Goal: Task Accomplishment & Management: Manage account settings

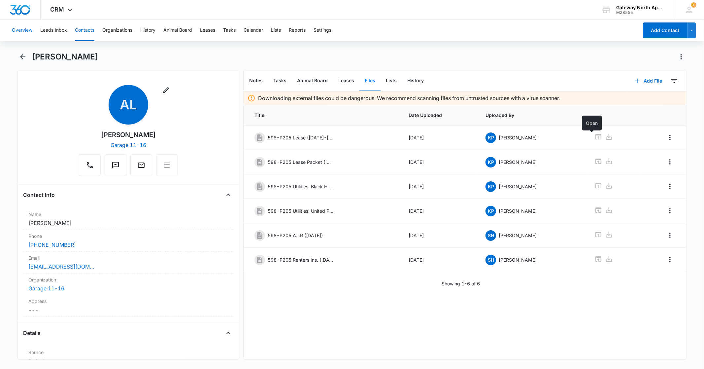
click at [12, 28] on button "Overview" at bounding box center [22, 30] width 20 height 21
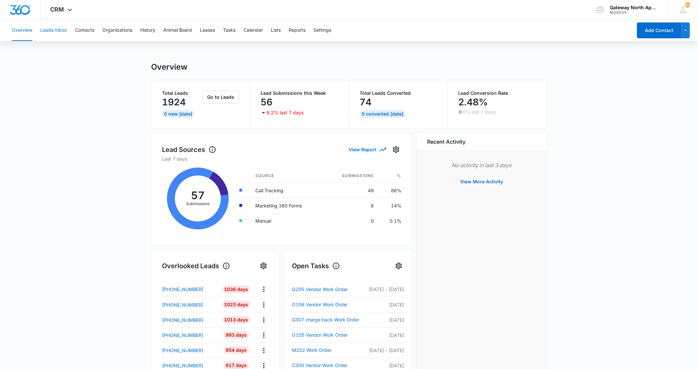
click at [44, 21] on button "Leads Inbox" at bounding box center [53, 30] width 27 height 21
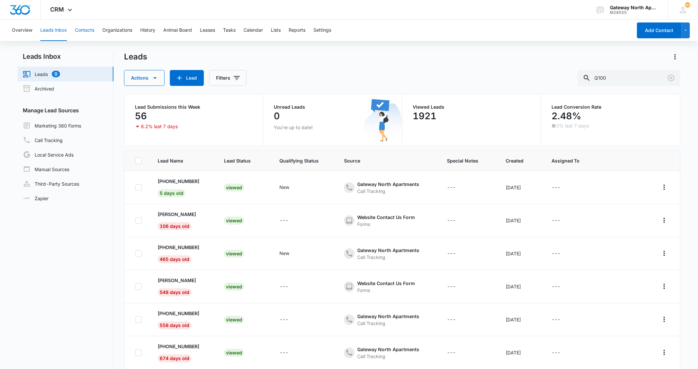
click at [87, 29] on button "Contacts" at bounding box center [84, 30] width 19 height 21
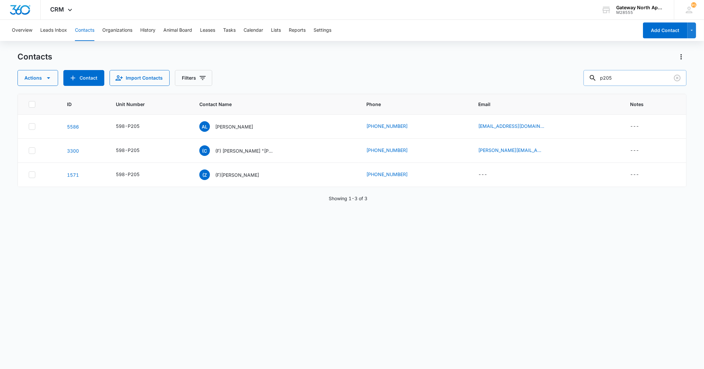
click at [636, 81] on input "p205" at bounding box center [634, 78] width 103 height 16
type input "p"
click at [352, 83] on div "Actions Contact Import Contacts Filters H306" at bounding box center [351, 78] width 668 height 16
drag, startPoint x: 114, startPoint y: 55, endPoint x: 111, endPoint y: 55, distance: 3.3
click at [114, 55] on div "Contacts" at bounding box center [351, 56] width 668 height 11
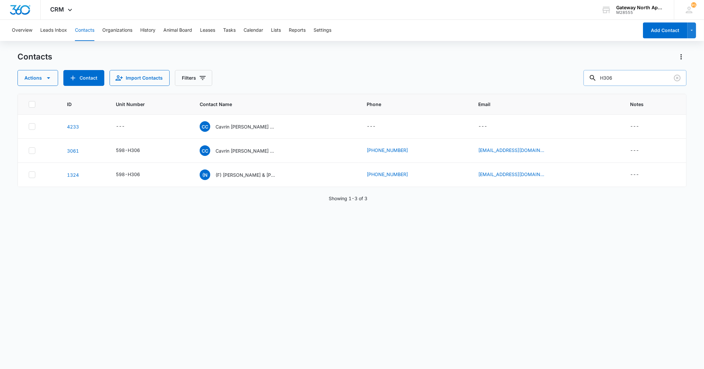
click at [637, 75] on input "H306" at bounding box center [634, 78] width 103 height 16
type input "H"
type input "k306"
click at [676, 78] on icon "Clear" at bounding box center [677, 78] width 7 height 7
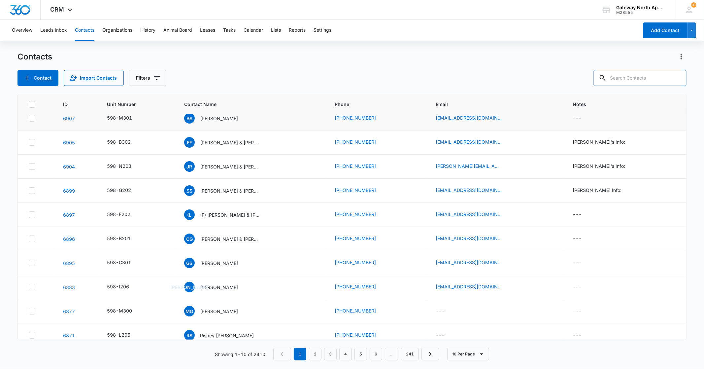
scroll to position [16, 0]
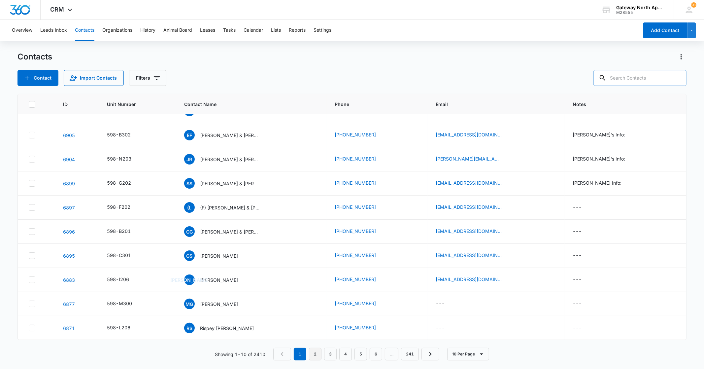
click at [309, 349] on link "2" at bounding box center [315, 353] width 13 height 13
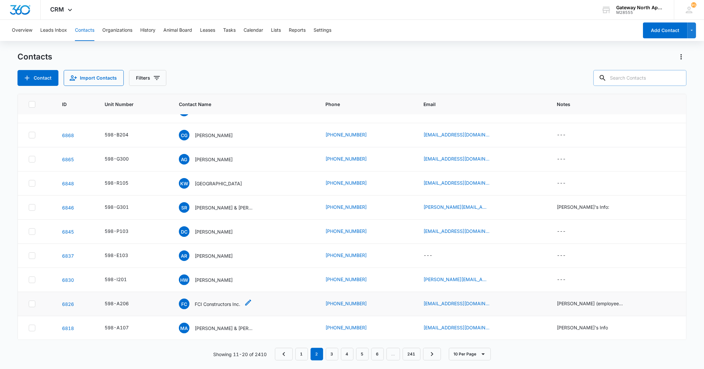
scroll to position [0, 0]
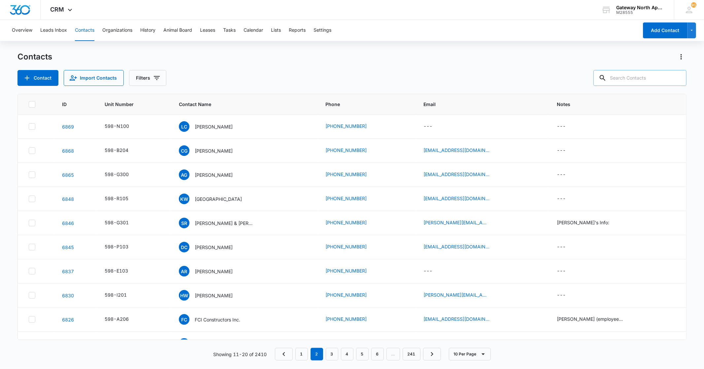
click at [676, 77] on div at bounding box center [677, 78] width 11 height 16
click at [627, 78] on input "text" at bounding box center [639, 78] width 93 height 16
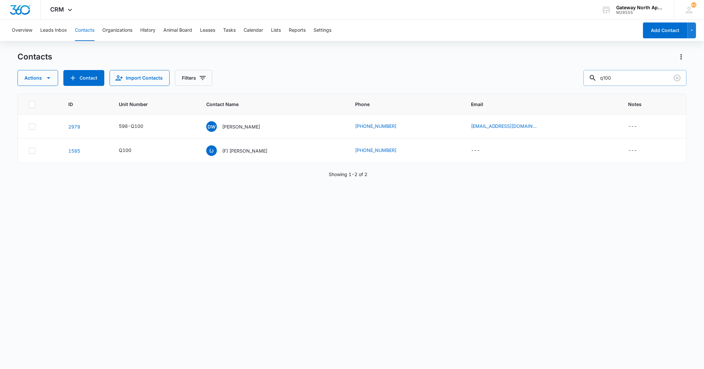
click at [634, 78] on input "q100" at bounding box center [634, 78] width 103 height 16
type input "q"
type input "N201"
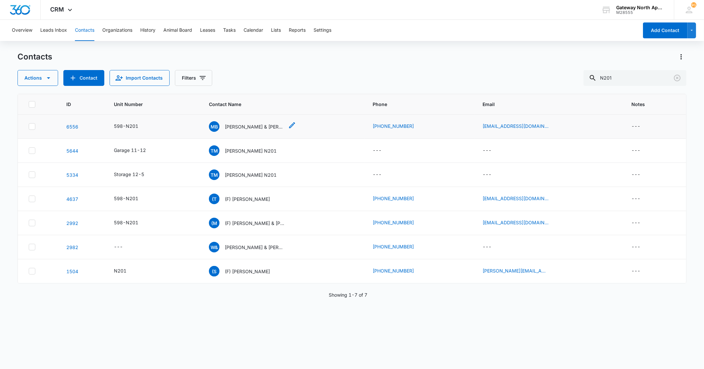
click at [258, 127] on p "[PERSON_NAME] & [PERSON_NAME]" at bounding box center [254, 126] width 59 height 7
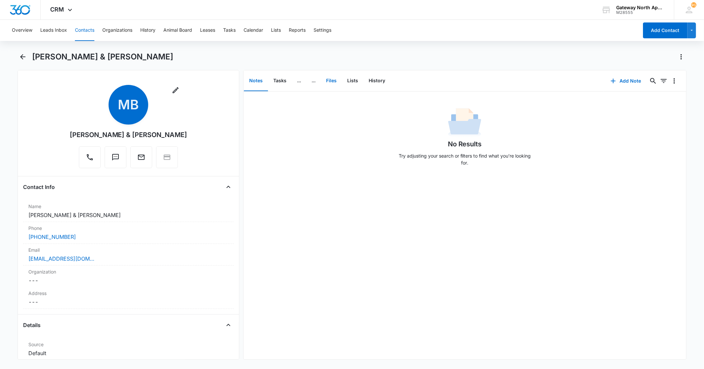
click at [329, 80] on button "Files" at bounding box center [331, 81] width 21 height 20
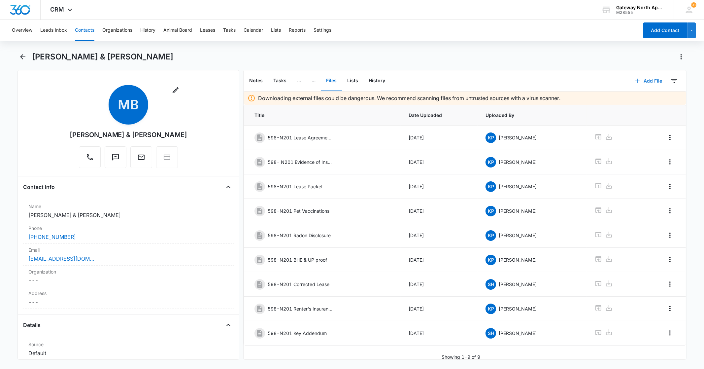
click at [647, 80] on button "Add File" at bounding box center [648, 81] width 41 height 16
click at [635, 103] on div "Upload Files" at bounding box center [639, 101] width 26 height 5
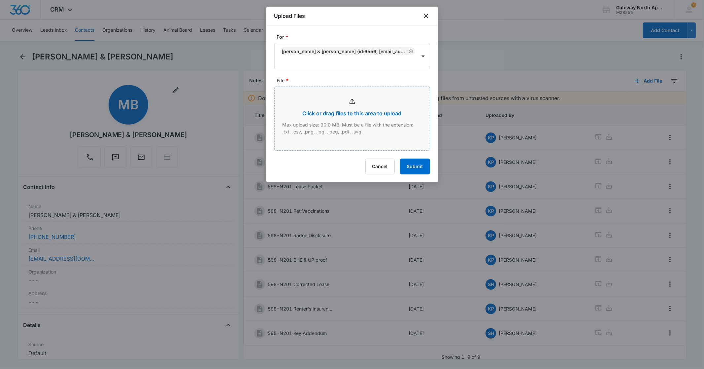
type input "C:\fakepath\Key replacement N201_09052025091402.pdf"
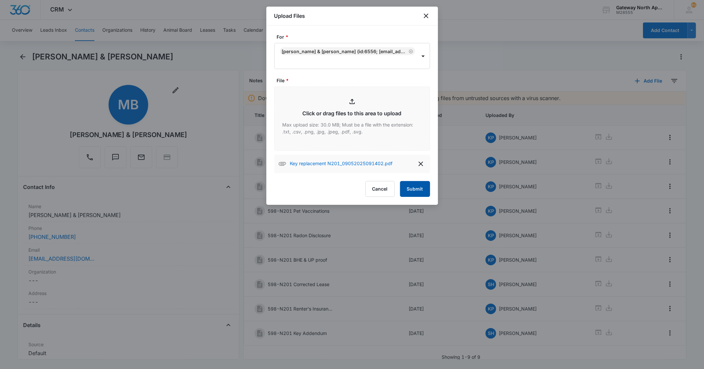
click at [408, 189] on button "Submit" at bounding box center [415, 189] width 30 height 16
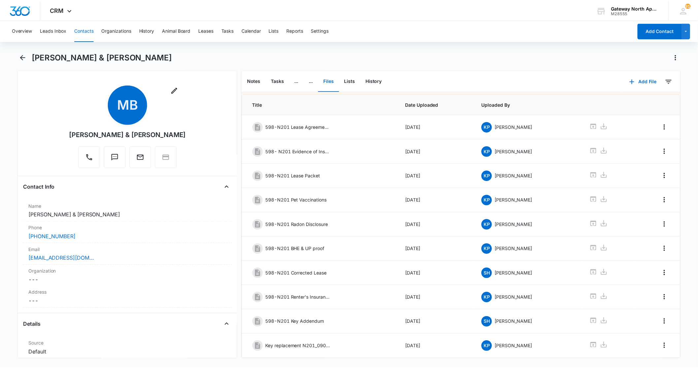
scroll to position [36, 0]
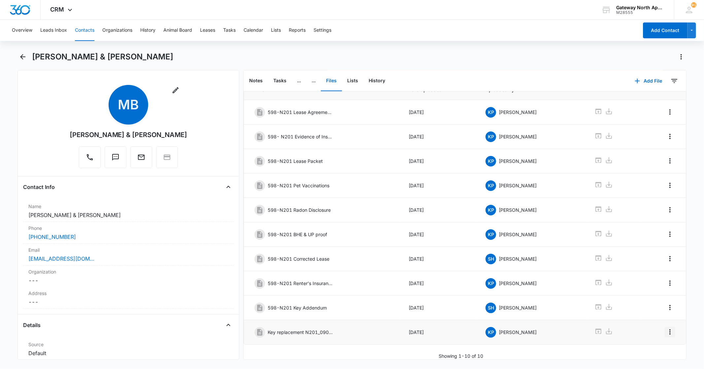
click at [666, 328] on icon "Overflow Menu" at bounding box center [670, 332] width 8 height 8
click at [653, 344] on div "Edit" at bounding box center [647, 344] width 14 height 5
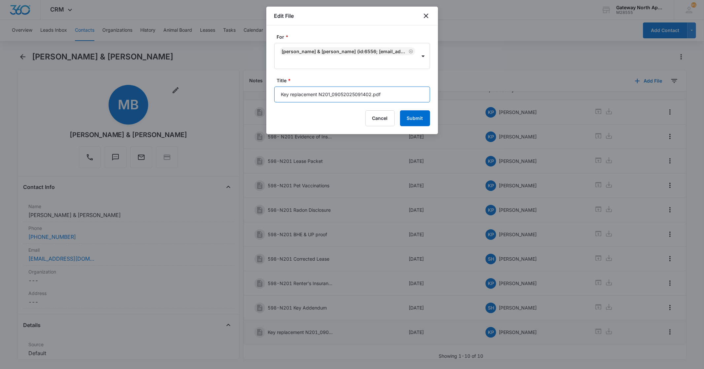
click at [385, 95] on input "Key replacement N201_09052025091402.pdf" at bounding box center [352, 94] width 156 height 16
type input "K"
type input "598-N201 Key Replacement"
click at [413, 124] on button "Submit" at bounding box center [415, 118] width 30 height 16
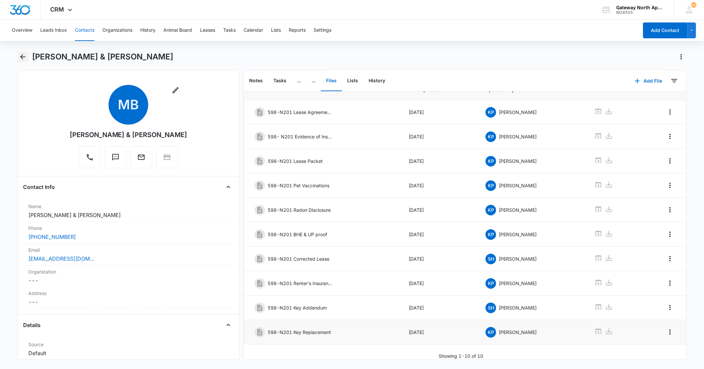
click at [25, 60] on icon "Back" at bounding box center [23, 57] width 8 height 8
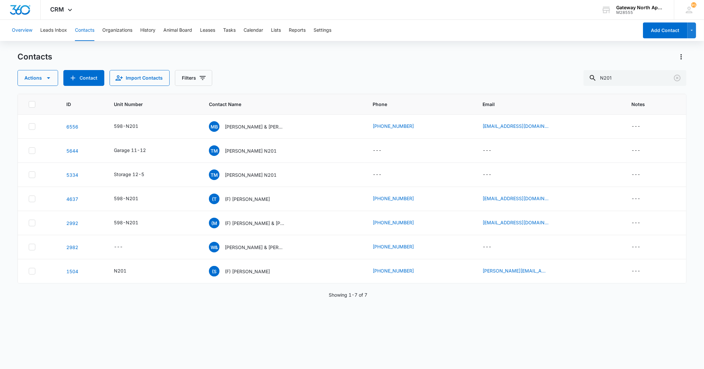
click at [23, 28] on button "Overview" at bounding box center [22, 30] width 20 height 21
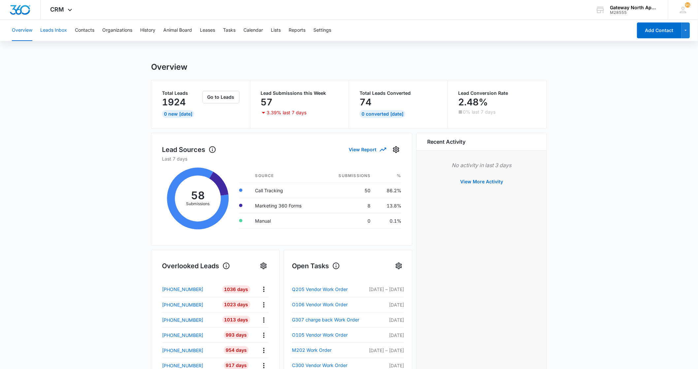
click at [53, 27] on button "Leads Inbox" at bounding box center [53, 30] width 27 height 21
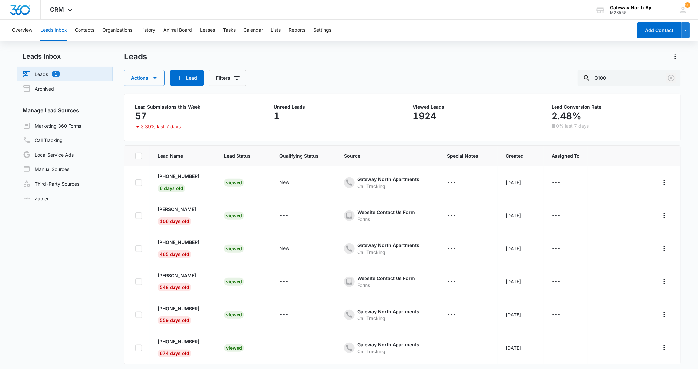
drag, startPoint x: 671, startPoint y: 78, endPoint x: 547, endPoint y: 103, distance: 126.2
click at [671, 78] on icon "Clear" at bounding box center [671, 78] width 8 height 8
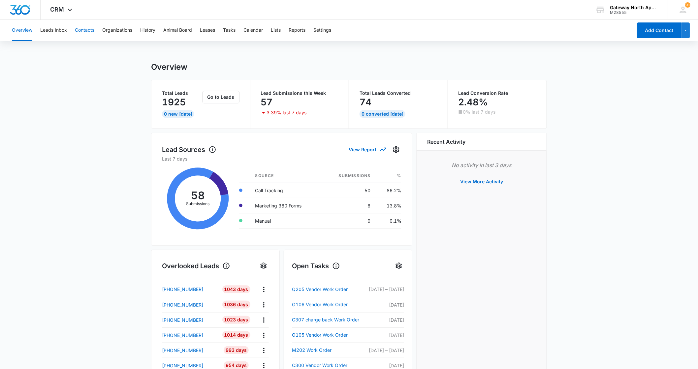
click at [83, 29] on button "Contacts" at bounding box center [84, 30] width 19 height 21
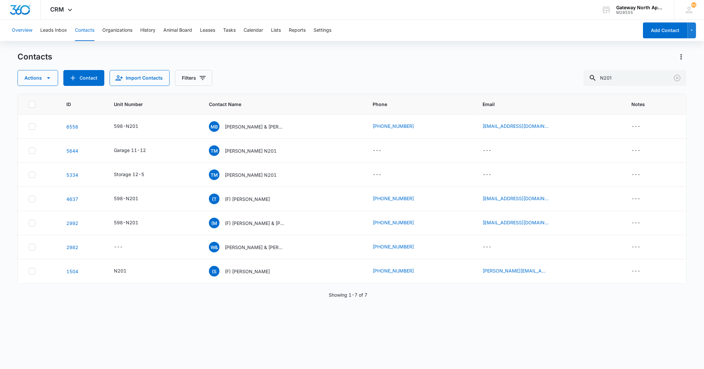
click at [29, 33] on button "Overview" at bounding box center [22, 30] width 20 height 21
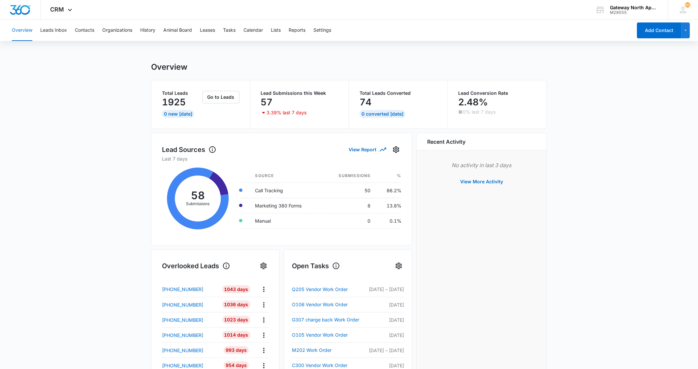
click at [37, 27] on div "Overview Leads Inbox Contacts Organizations History Animal Board Leases Tasks C…" at bounding box center [320, 30] width 625 height 21
click at [52, 30] on button "Leads Inbox" at bounding box center [53, 30] width 27 height 21
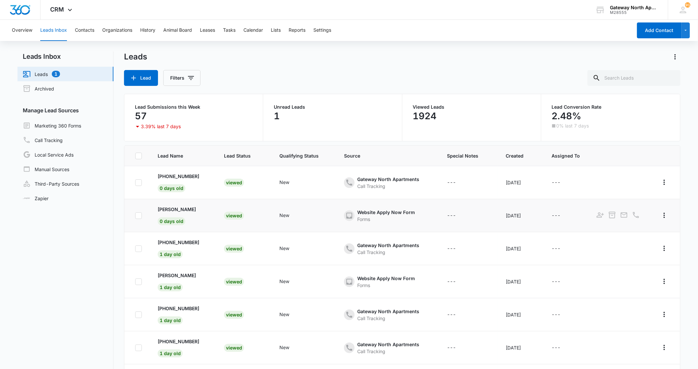
click at [272, 211] on td "New" at bounding box center [304, 215] width 65 height 33
click at [348, 213] on div "Website Apply Now Form Forms" at bounding box center [379, 215] width 71 height 14
click at [237, 215] on div "Viewed" at bounding box center [234, 215] width 20 height 8
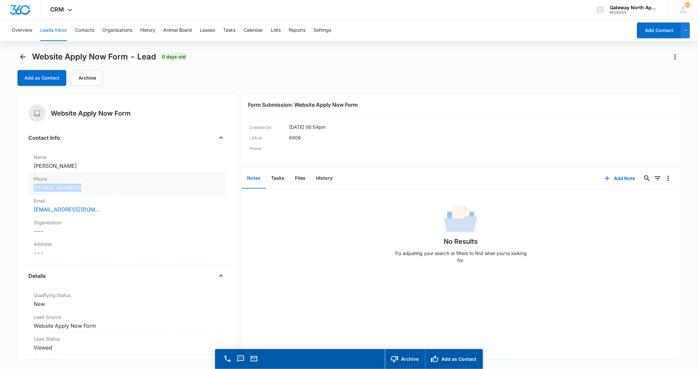
drag, startPoint x: 80, startPoint y: 187, endPoint x: 29, endPoint y: 191, distance: 50.6
click at [29, 191] on div "Phone Cancel Save Changes [PHONE_NUMBER]" at bounding box center [127, 184] width 198 height 22
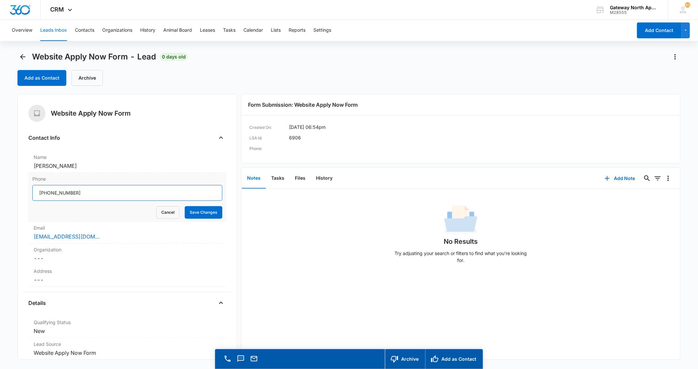
drag, startPoint x: 83, startPoint y: 194, endPoint x: 32, endPoint y: 198, distance: 51.6
click at [32, 198] on input "Phone" at bounding box center [127, 193] width 190 height 16
click at [24, 58] on icon "Back" at bounding box center [23, 57] width 8 height 8
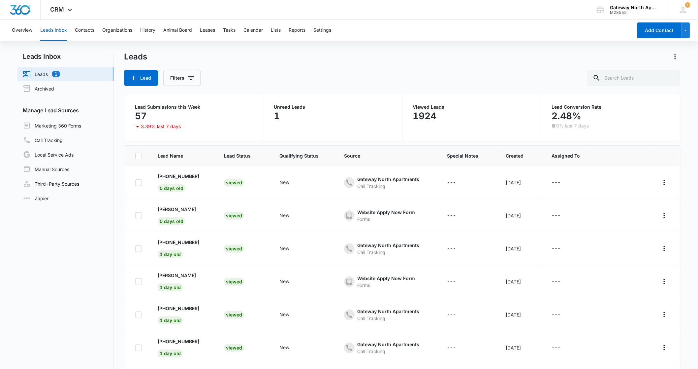
click at [46, 76] on link "Leads 1" at bounding box center [41, 74] width 37 height 8
click at [16, 25] on button "Overview" at bounding box center [22, 30] width 20 height 21
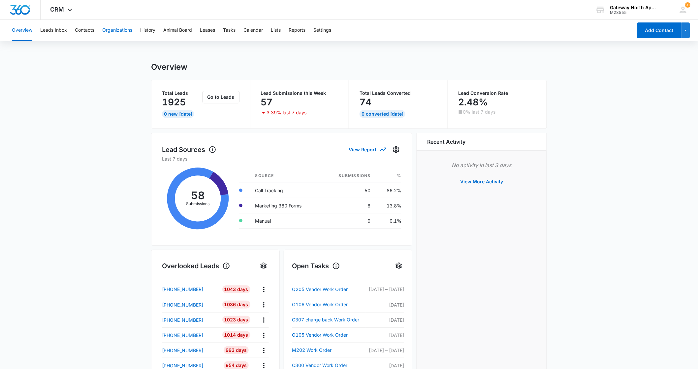
click at [126, 36] on button "Organizations" at bounding box center [117, 30] width 30 height 21
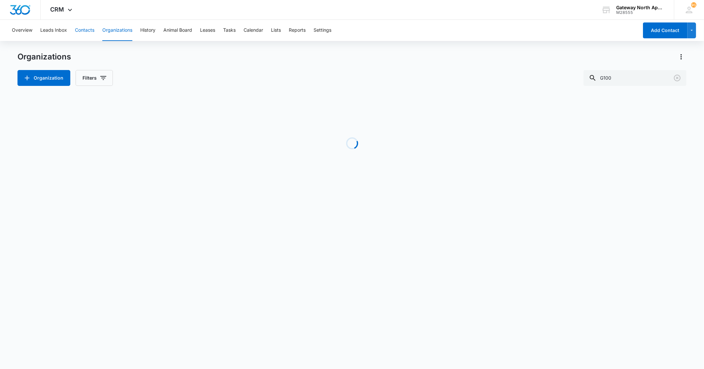
click at [89, 31] on button "Contacts" at bounding box center [84, 30] width 19 height 21
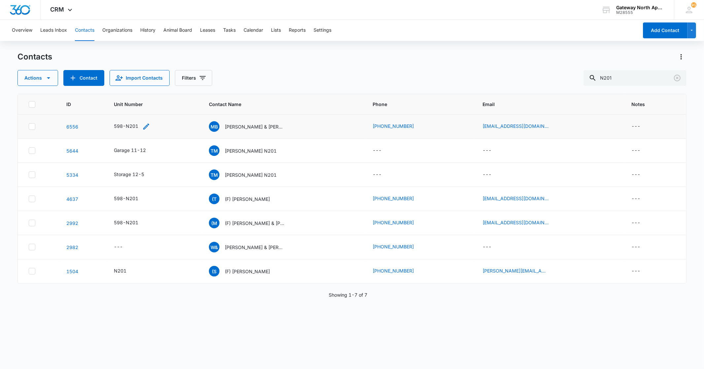
click at [130, 125] on div "598-N201" at bounding box center [126, 125] width 24 height 7
click at [238, 123] on p "[PERSON_NAME] & [PERSON_NAME]" at bounding box center [254, 126] width 59 height 7
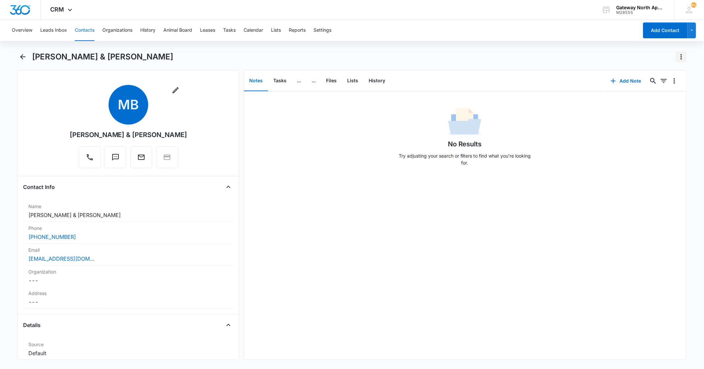
click at [680, 58] on icon "Actions" at bounding box center [680, 56] width 1 height 5
click at [19, 56] on icon "Back" at bounding box center [23, 57] width 8 height 8
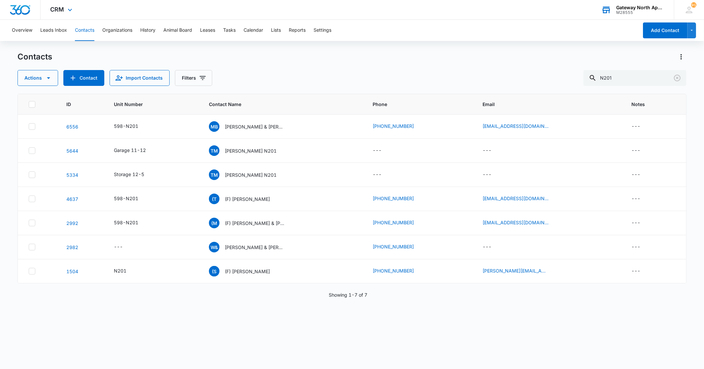
click at [634, 9] on div "Gateway North Apartments" at bounding box center [640, 7] width 48 height 5
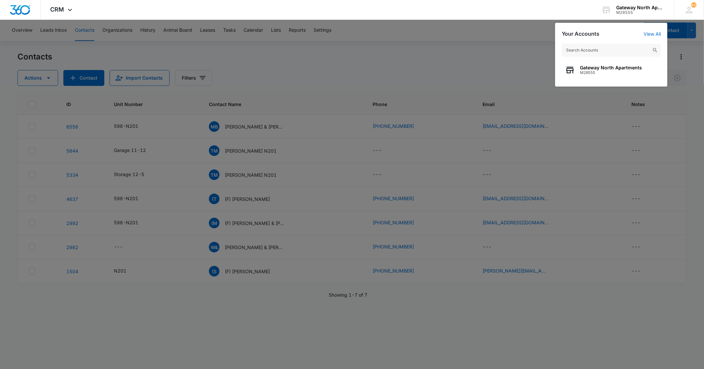
click at [441, 42] on div at bounding box center [352, 184] width 704 height 369
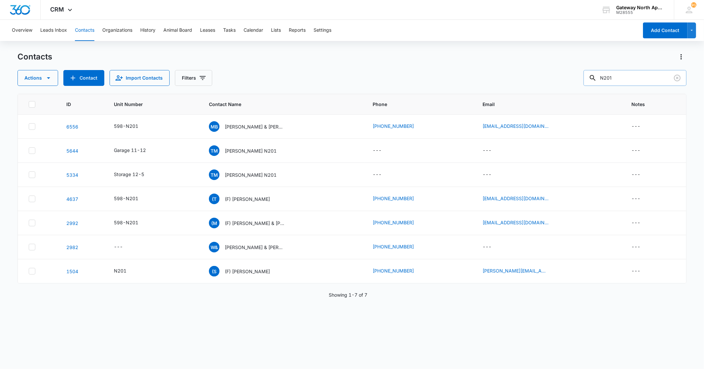
click at [654, 75] on input "N201" at bounding box center [634, 78] width 103 height 16
type input "N"
type input "I200"
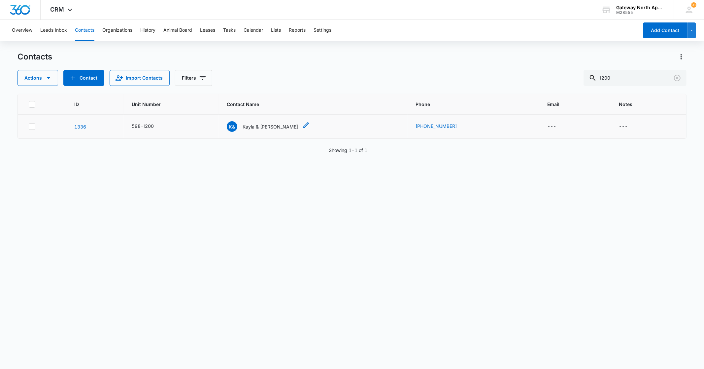
click at [277, 125] on p "Kayla & [PERSON_NAME]" at bounding box center [269, 126] width 55 height 7
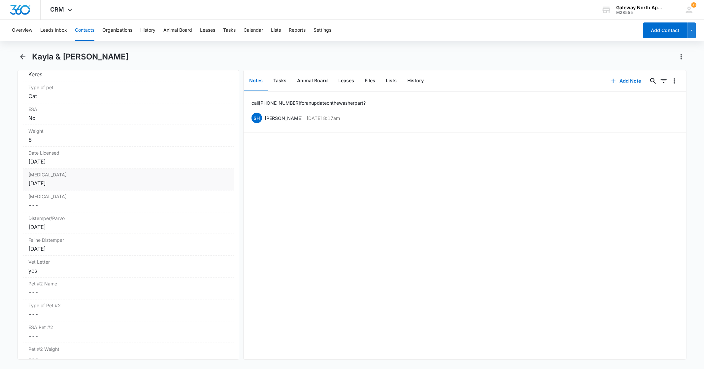
scroll to position [1356, 0]
click at [18, 57] on button "Back" at bounding box center [22, 56] width 10 height 11
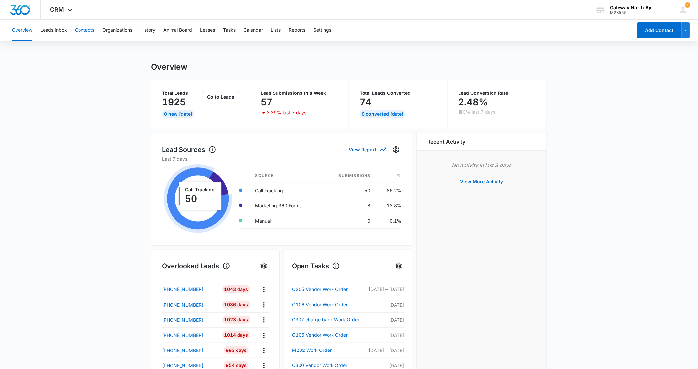
click at [85, 31] on button "Contacts" at bounding box center [84, 30] width 19 height 21
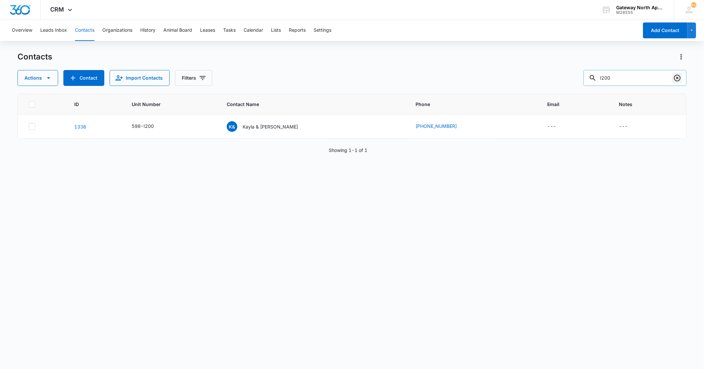
click at [677, 79] on icon "Clear" at bounding box center [677, 78] width 8 height 8
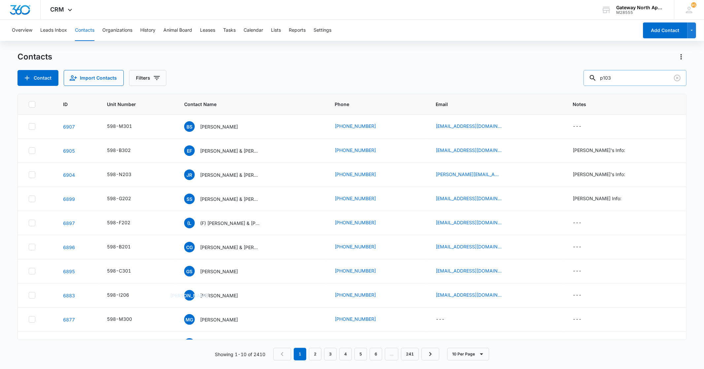
type input "p103"
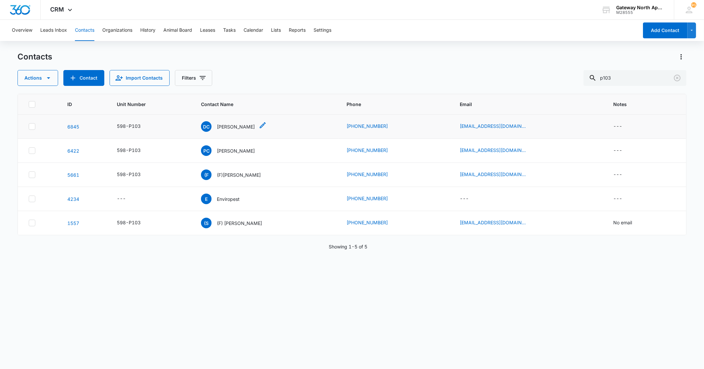
click at [233, 125] on p "[PERSON_NAME]" at bounding box center [236, 126] width 38 height 7
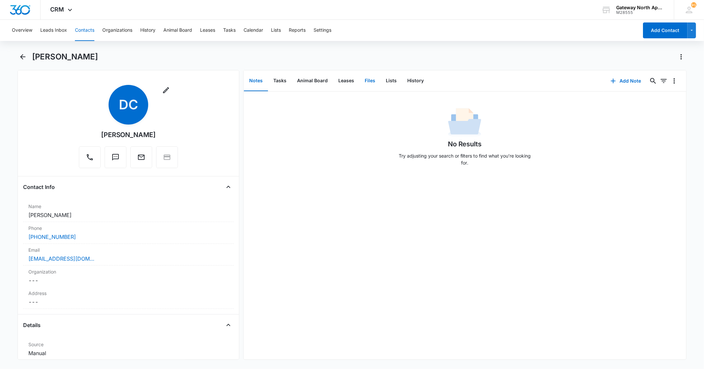
click at [370, 83] on button "Files" at bounding box center [369, 81] width 21 height 20
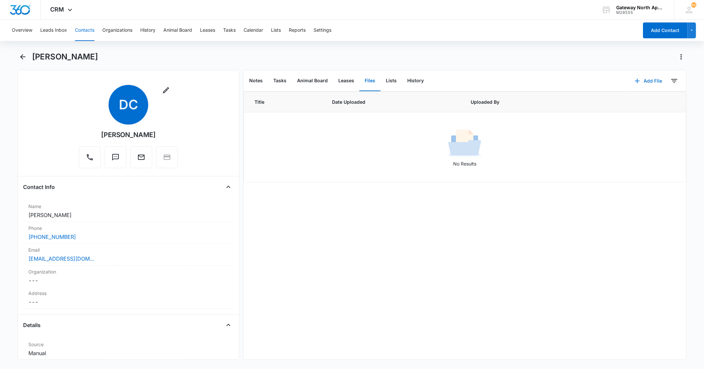
click at [650, 81] on button "Add File" at bounding box center [648, 81] width 41 height 16
click at [631, 100] on div "Upload Files" at bounding box center [639, 101] width 26 height 5
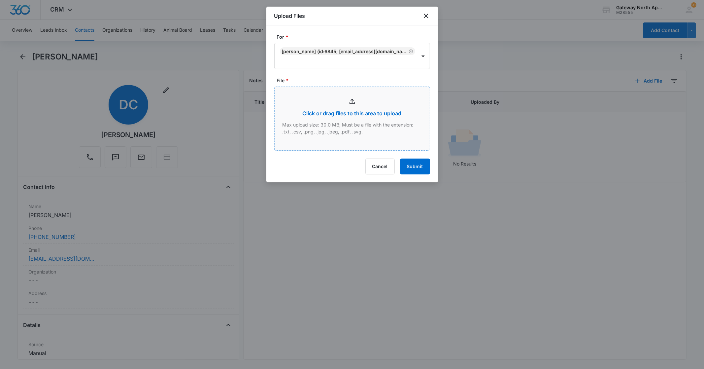
type input "C:\fakepath\P103 Signed Lease_09042025172328.pdf"
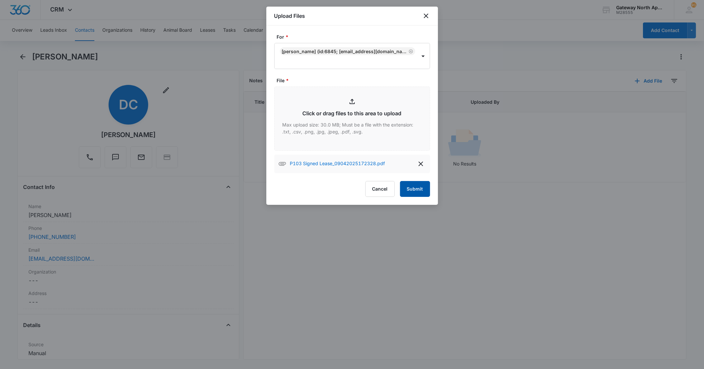
click at [409, 191] on button "Submit" at bounding box center [415, 189] width 30 height 16
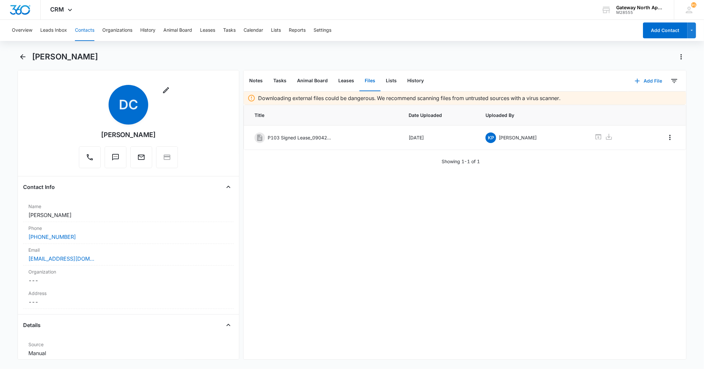
click at [645, 82] on button "Add File" at bounding box center [648, 81] width 41 height 16
click at [632, 102] on div "Upload Files" at bounding box center [639, 101] width 26 height 5
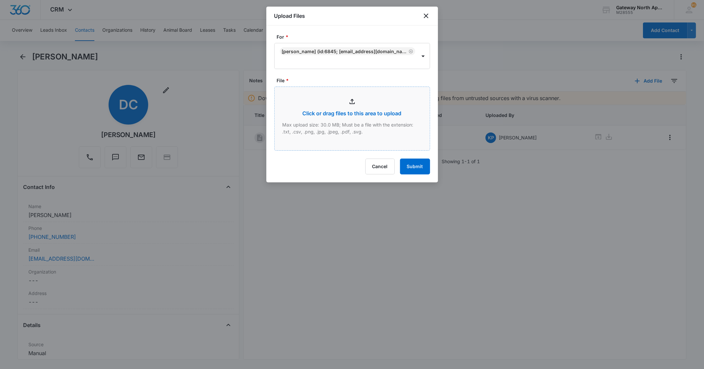
type input "C:\fakepath\P103 Signed packet_09042025172517.pdf"
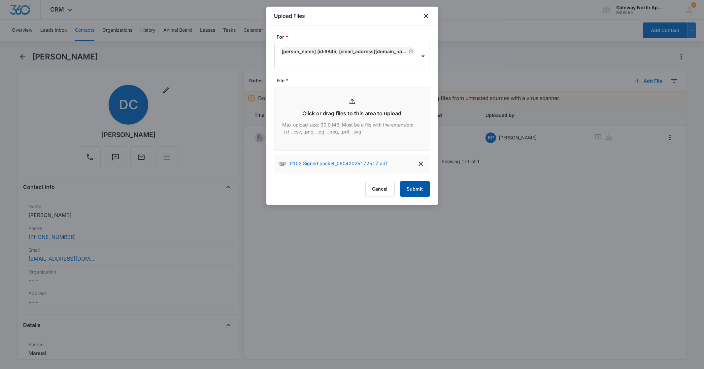
click at [421, 192] on button "Submit" at bounding box center [415, 189] width 30 height 16
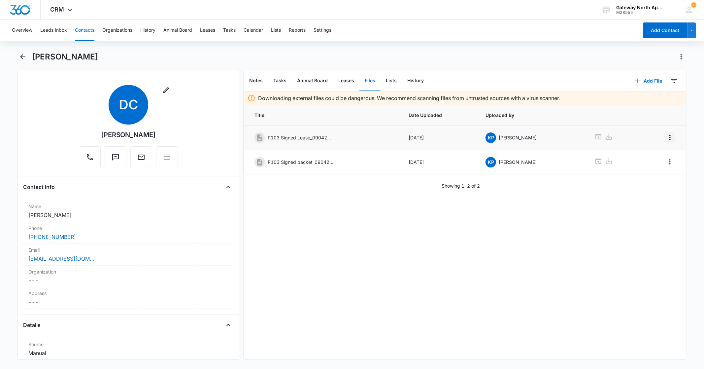
click at [666, 137] on icon "Overflow Menu" at bounding box center [670, 137] width 8 height 8
click at [648, 155] on div "Edit" at bounding box center [647, 155] width 14 height 5
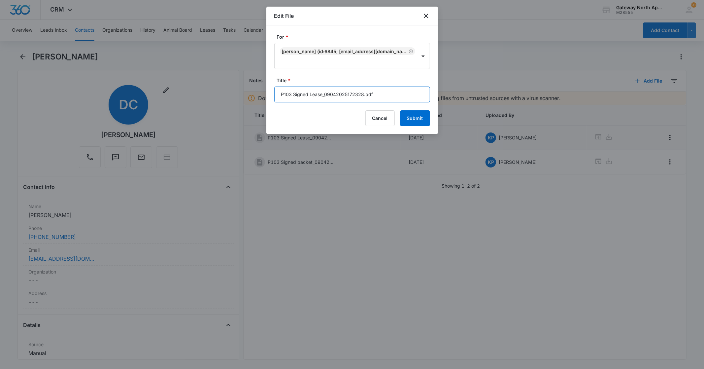
click at [374, 94] on input "P103 Signed Lease_09042025172328.pdf" at bounding box center [352, 94] width 156 height 16
type input "P"
click at [329, 97] on input "598-P103 Lease" at bounding box center [352, 94] width 156 height 16
type input "598-P103 Lease [DATE]- [DATE]"
click at [415, 119] on button "Submit" at bounding box center [415, 118] width 30 height 16
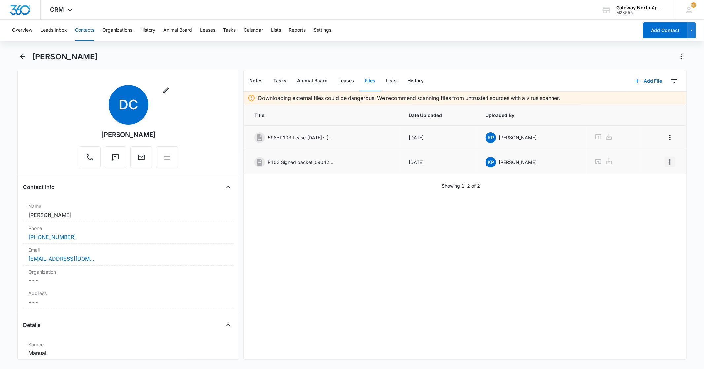
click at [666, 164] on icon "Overflow Menu" at bounding box center [670, 162] width 8 height 8
click at [666, 161] on icon "Overflow Menu" at bounding box center [670, 162] width 8 height 8
click at [646, 176] on button "Edit" at bounding box center [651, 181] width 38 height 10
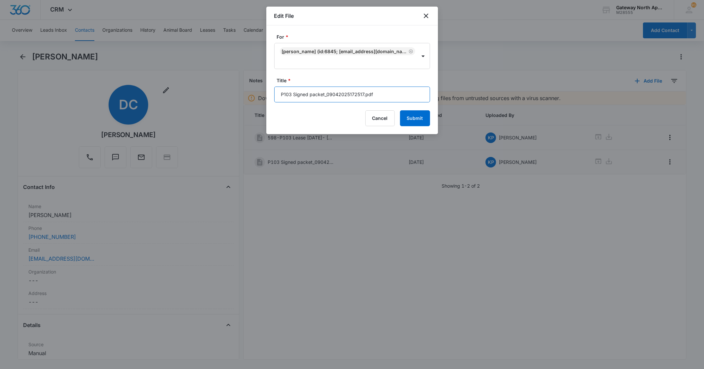
click at [384, 95] on input "P103 Signed packet_09042025172517.pdf" at bounding box center [352, 94] width 156 height 16
type input "P"
type input "598-P103 Lease Packet"
click at [415, 112] on button "Submit" at bounding box center [415, 118] width 30 height 16
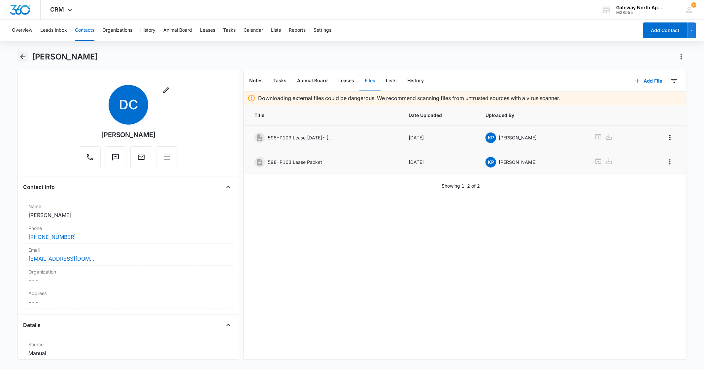
click at [24, 58] on icon "Back" at bounding box center [23, 57] width 8 height 8
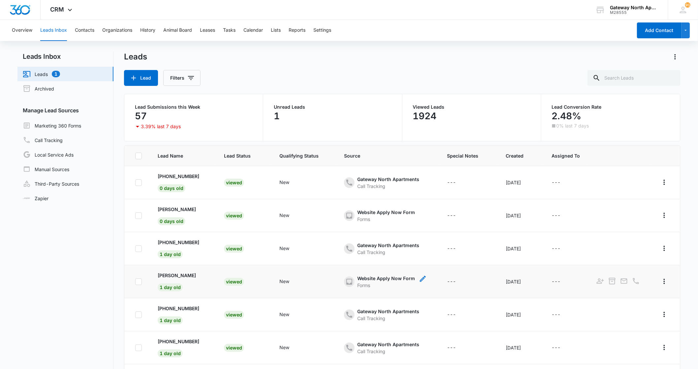
click at [357, 280] on div "Website Apply Now Form" at bounding box center [386, 277] width 58 height 7
click at [262, 282] on td "Viewed" at bounding box center [243, 281] width 55 height 33
click at [176, 273] on p "[PERSON_NAME]" at bounding box center [177, 275] width 38 height 7
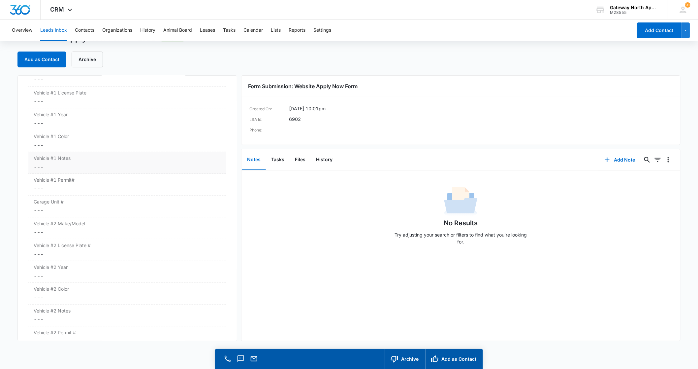
scroll to position [990, 0]
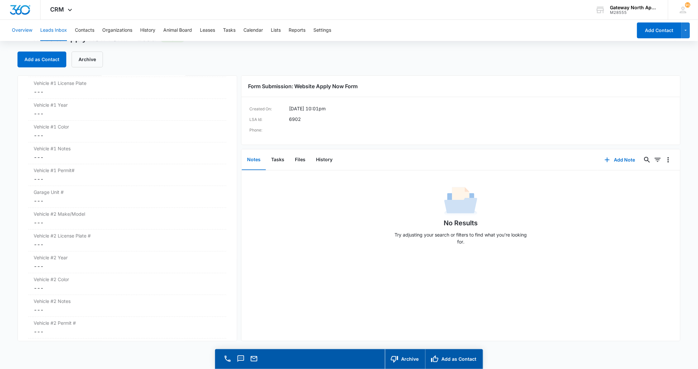
click at [22, 30] on button "Overview" at bounding box center [22, 30] width 20 height 21
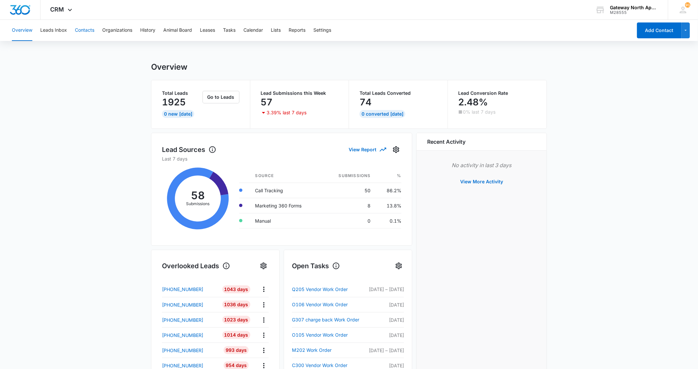
click at [77, 29] on button "Contacts" at bounding box center [84, 30] width 19 height 21
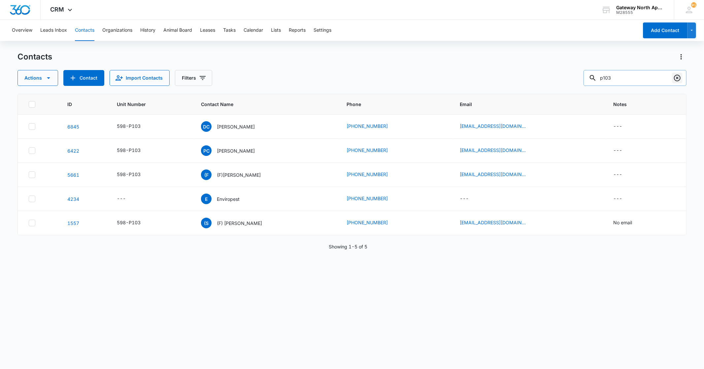
click at [674, 80] on icon "Clear" at bounding box center [677, 78] width 8 height 8
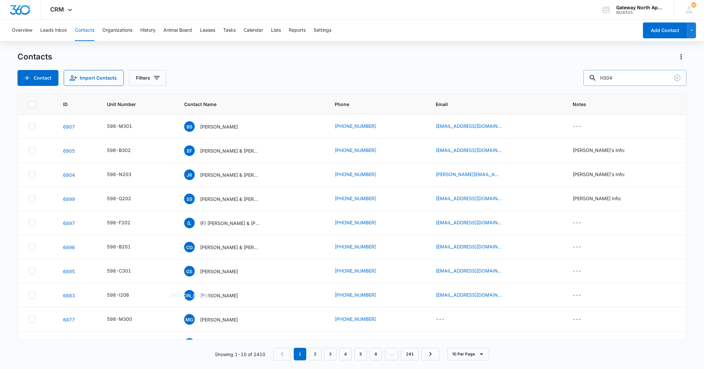
type input "H304"
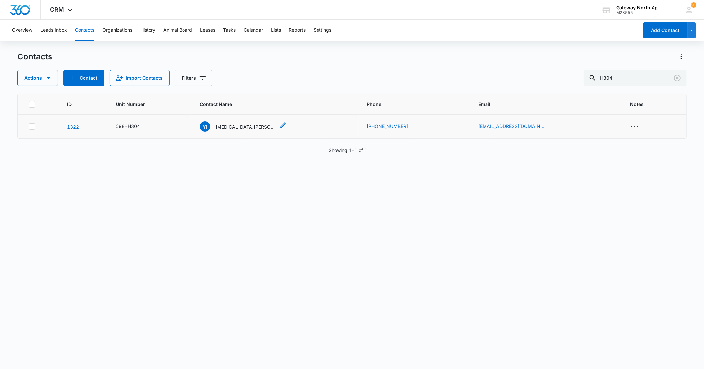
click at [240, 126] on p "[MEDICAL_DATA][PERSON_NAME]" at bounding box center [244, 126] width 59 height 7
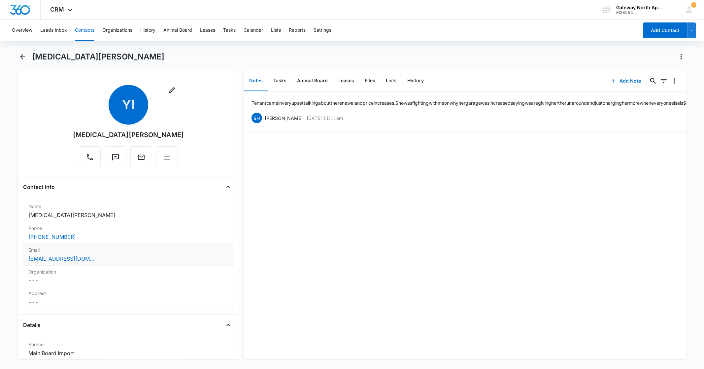
click at [104, 260] on div "[EMAIL_ADDRESS][DOMAIN_NAME]" at bounding box center [128, 258] width 200 height 8
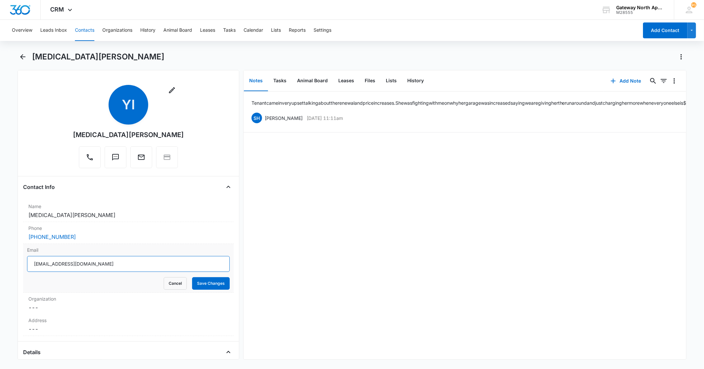
drag, startPoint x: 127, startPoint y: 265, endPoint x: 28, endPoint y: 268, distance: 98.7
click at [28, 268] on input "[EMAIL_ADDRESS][DOMAIN_NAME]" at bounding box center [128, 264] width 202 height 16
click at [32, 35] on button "Overview" at bounding box center [22, 30] width 20 height 21
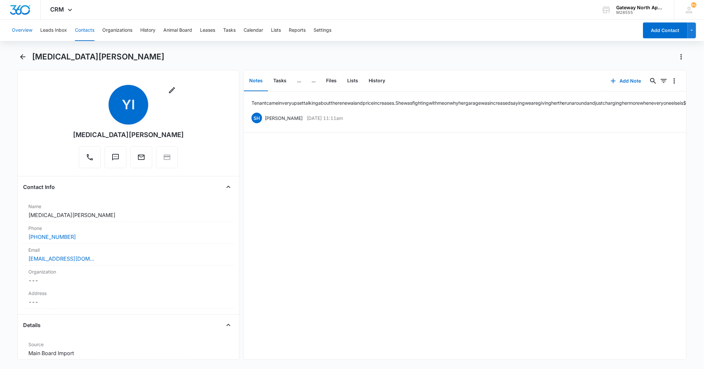
click at [25, 31] on button "Overview" at bounding box center [22, 30] width 20 height 21
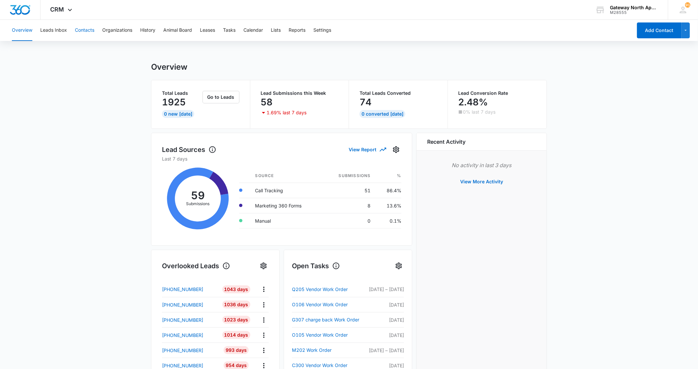
click at [90, 31] on button "Contacts" at bounding box center [84, 30] width 19 height 21
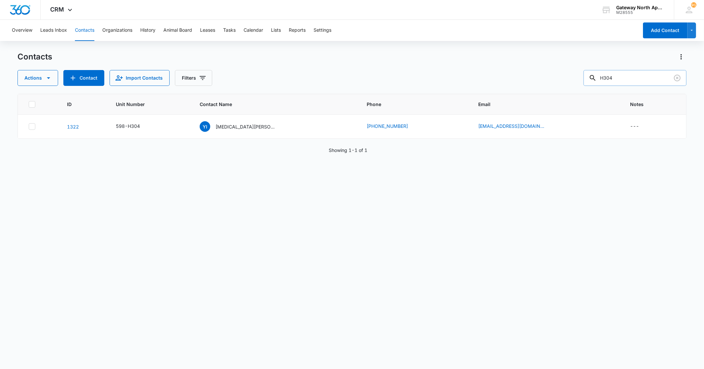
click at [651, 84] on input "H304" at bounding box center [634, 78] width 103 height 16
type input "H"
type input "E300"
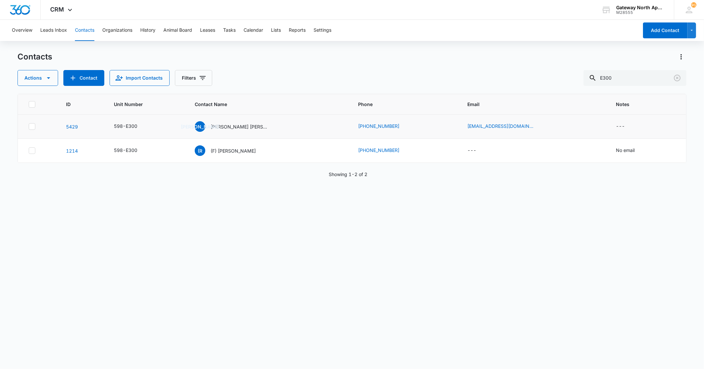
click at [243, 120] on td "JA [PERSON_NAME] [PERSON_NAME] & [PERSON_NAME] & [PERSON_NAME] [PERSON_NAME]" at bounding box center [268, 126] width 163 height 24
click at [238, 124] on p "[PERSON_NAME] [PERSON_NAME] & [PERSON_NAME] & [PERSON_NAME] [PERSON_NAME]" at bounding box center [239, 126] width 59 height 7
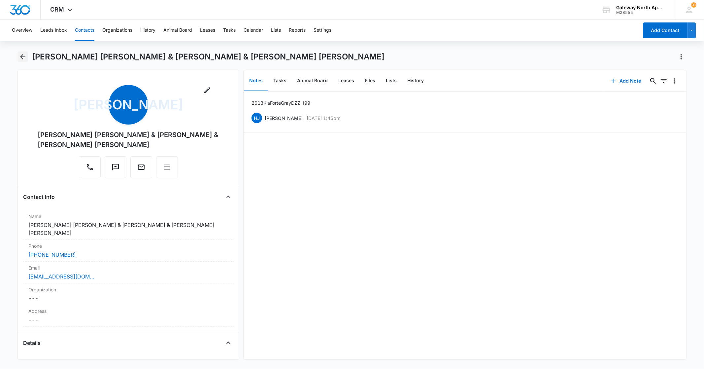
click at [25, 58] on icon "Back" at bounding box center [23, 57] width 8 height 8
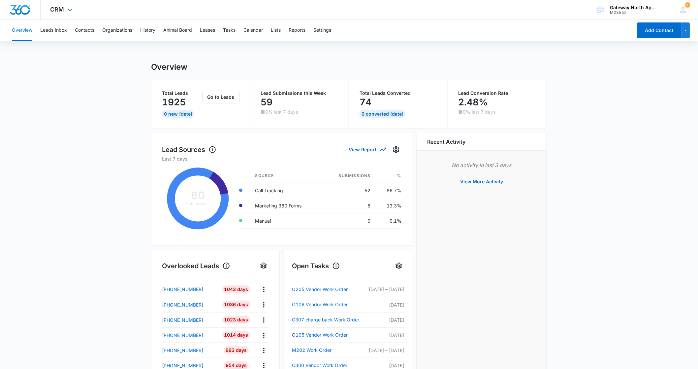
scroll to position [18, 0]
